Goal: Check status: Check status

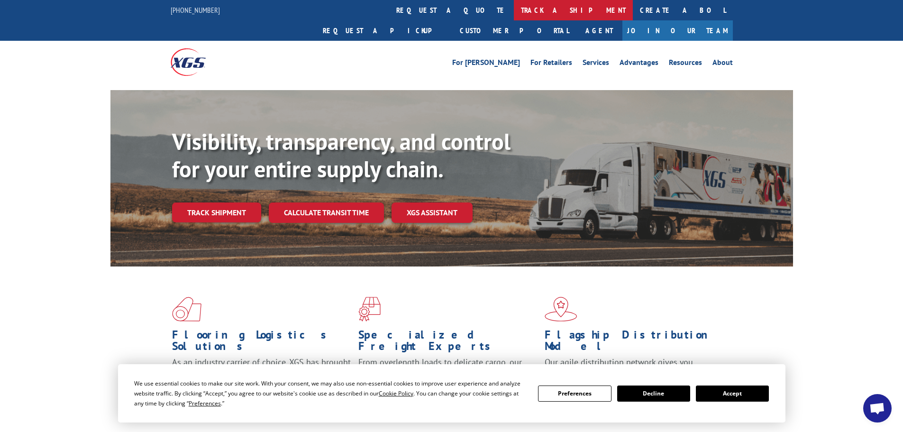
click at [514, 12] on link "track a shipment" at bounding box center [573, 10] width 119 height 20
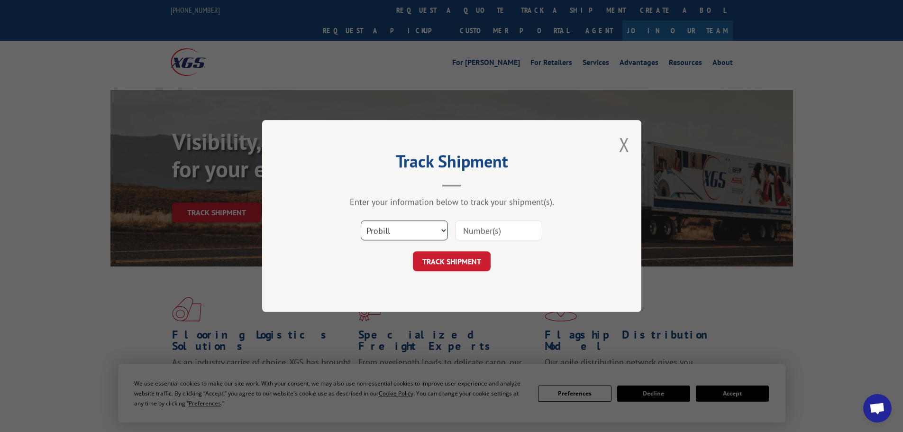
click at [441, 230] on select "Select category... Probill BOL PO" at bounding box center [404, 230] width 87 height 20
select select "bol"
click at [361, 220] on select "Select category... Probill BOL PO" at bounding box center [404, 230] width 87 height 20
click at [469, 228] on input at bounding box center [498, 230] width 87 height 20
type input "472342"
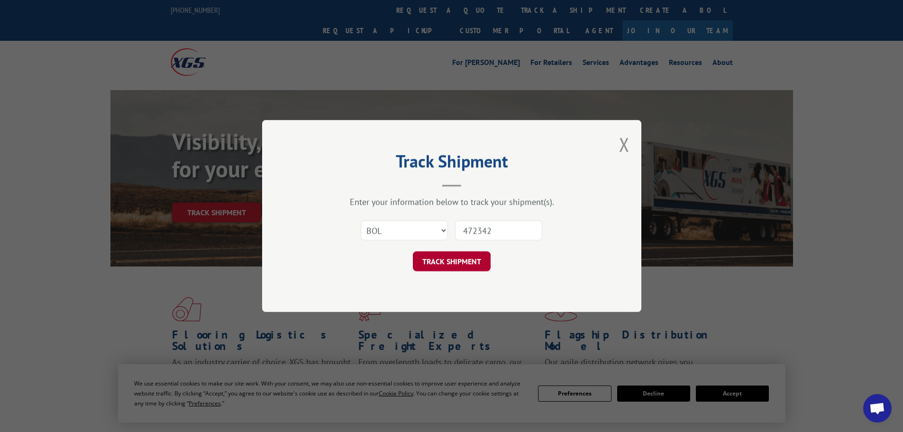
click at [439, 264] on button "TRACK SHIPMENT" at bounding box center [452, 261] width 78 height 20
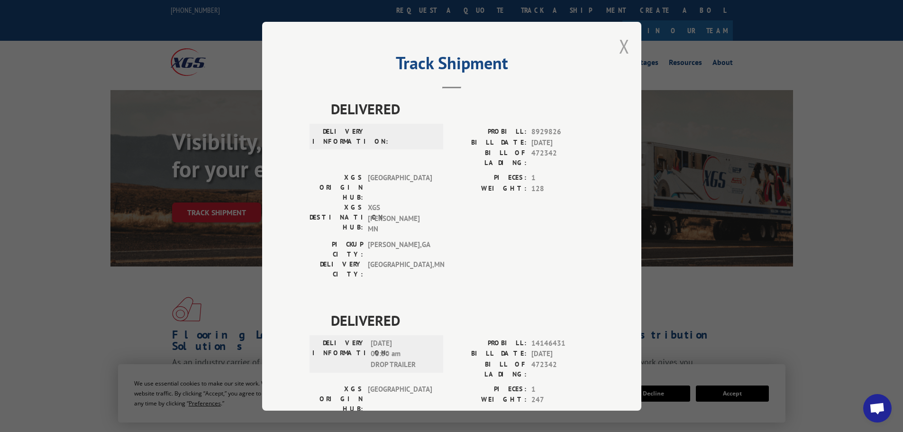
click at [620, 47] on button "Close modal" at bounding box center [624, 46] width 10 height 25
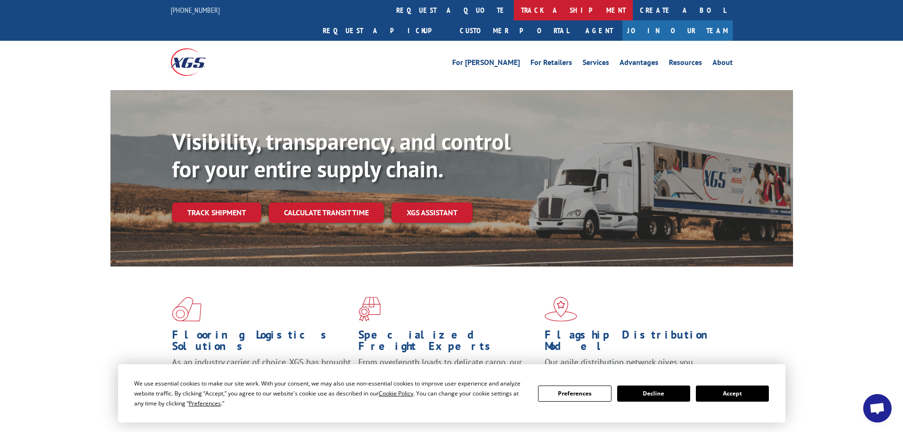
click at [514, 14] on link "track a shipment" at bounding box center [573, 10] width 119 height 20
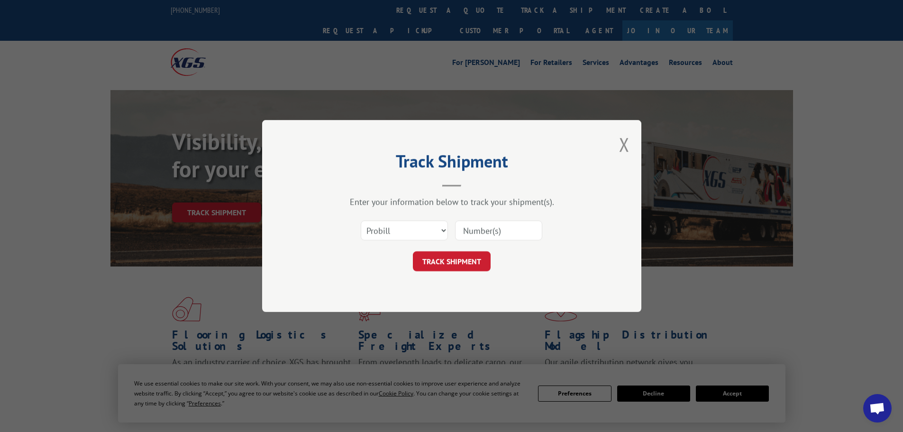
click at [476, 233] on input at bounding box center [498, 230] width 87 height 20
type input "470342"
click at [453, 266] on button "TRACK SHIPMENT" at bounding box center [452, 261] width 78 height 20
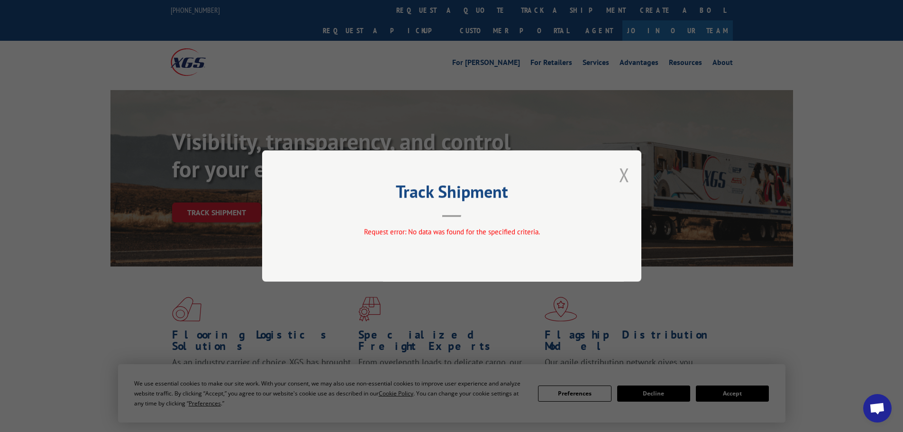
click at [623, 174] on button "Close modal" at bounding box center [624, 174] width 10 height 25
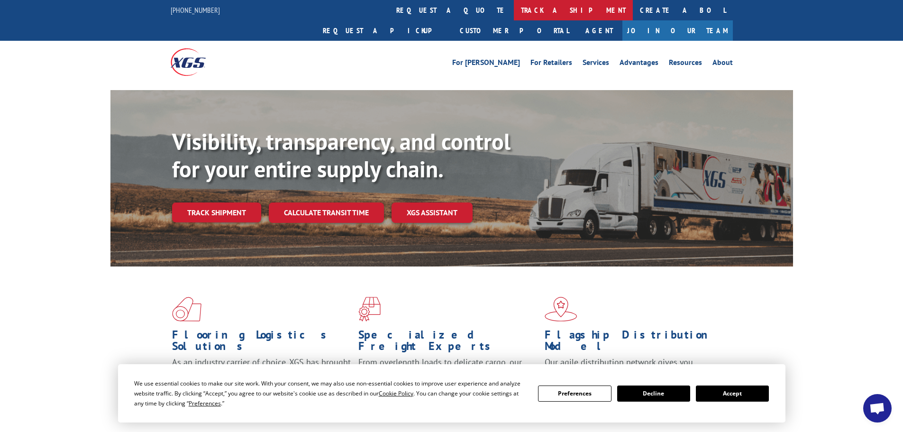
click at [514, 10] on link "track a shipment" at bounding box center [573, 10] width 119 height 20
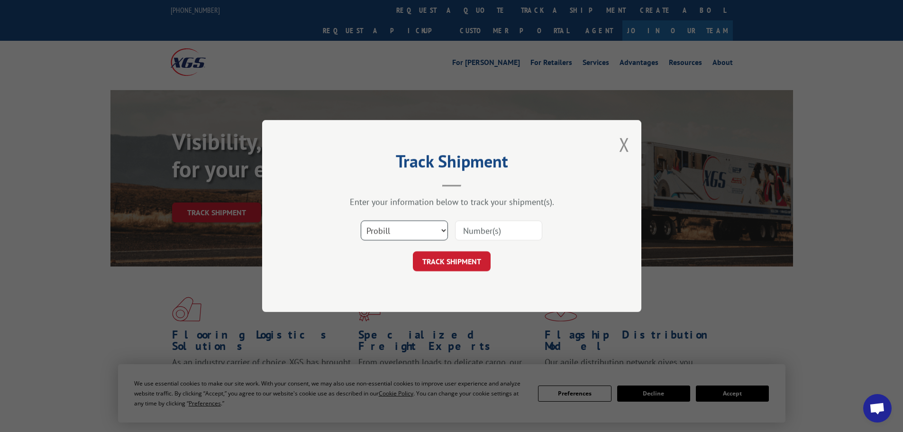
click at [423, 236] on select "Select category... Probill BOL PO" at bounding box center [404, 230] width 87 height 20
select select "bol"
click at [361, 220] on select "Select category... Probill BOL PO" at bounding box center [404, 230] width 87 height 20
click at [474, 233] on input at bounding box center [498, 230] width 87 height 20
type input "470342"
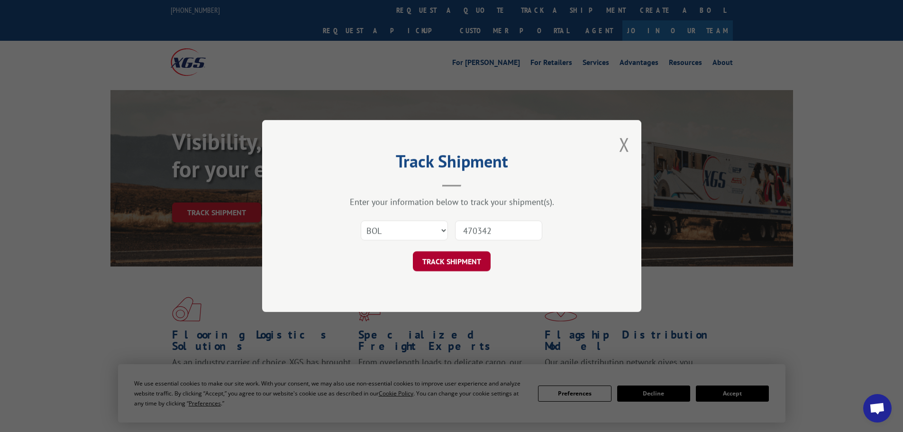
click at [461, 261] on button "TRACK SHIPMENT" at bounding box center [452, 261] width 78 height 20
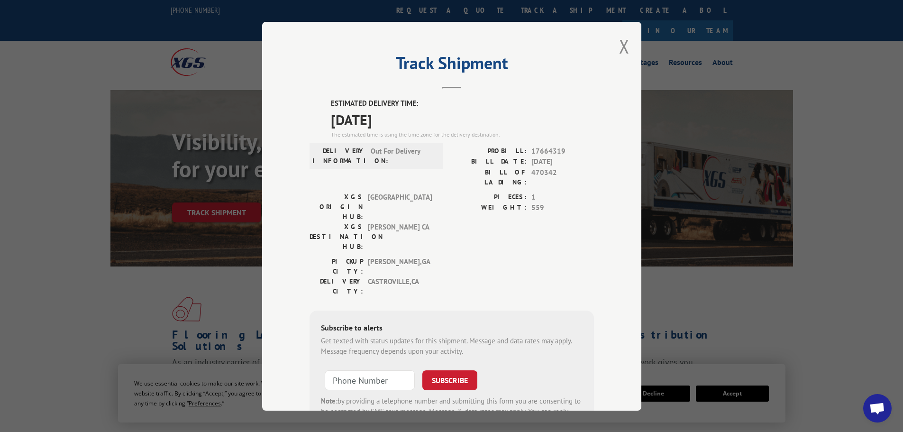
scroll to position [38, 0]
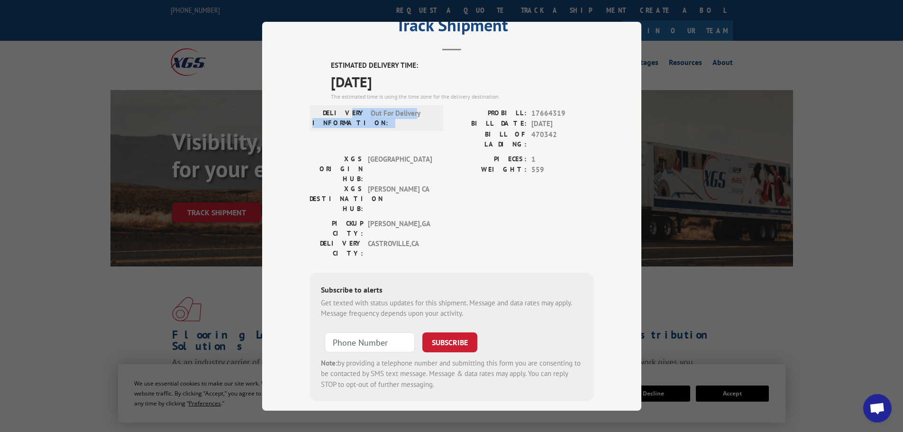
drag, startPoint x: 415, startPoint y: 118, endPoint x: 349, endPoint y: 115, distance: 65.5
click at [349, 115] on div "DELIVERY INFORMATION: Out For Delivery" at bounding box center [376, 118] width 128 height 20
click at [430, 218] on div "PICKUP CITY: [GEOGRAPHIC_DATA] , [GEOGRAPHIC_DATA]" at bounding box center [374, 228] width 128 height 20
drag, startPoint x: 407, startPoint y: 119, endPoint x: 321, endPoint y: 116, distance: 86.3
click at [321, 116] on div "DELIVERY INFORMATION: Out For Delivery" at bounding box center [376, 118] width 128 height 20
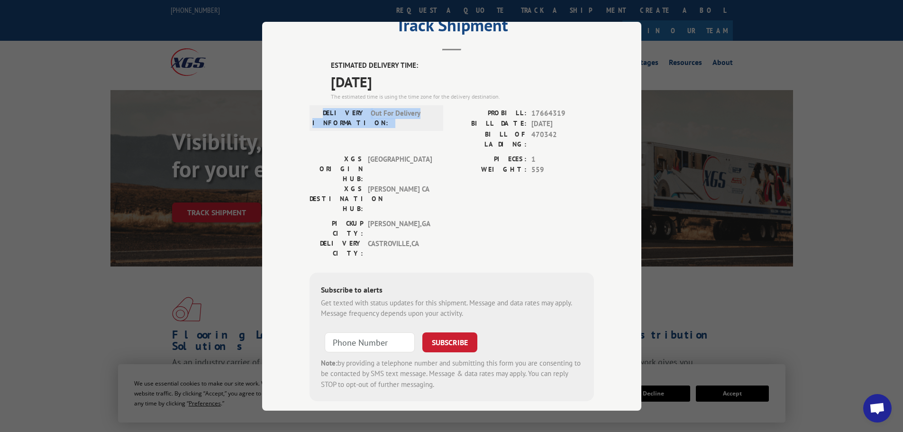
copy div "DELIVERY INFORMATION: Out For Delivery"
click at [434, 154] on div "XGS ORIGIN HUB: TUNNEL HILL XGS DESTINATION HUB: TRACY CA PIECES: 1 WEIGHT: 559" at bounding box center [452, 186] width 284 height 64
drag, startPoint x: 426, startPoint y: 127, endPoint x: 320, endPoint y: 57, distance: 127.0
click at [320, 57] on div "Track Shipment ESTIMATED DELIVERY TIME: [DATE] The estimated time is using the …" at bounding box center [451, 216] width 379 height 389
copy div "ESTIMATED DELIVERY TIME: [DATE] The estimated time is using the time zone for t…"
